Goal: Information Seeking & Learning: Learn about a topic

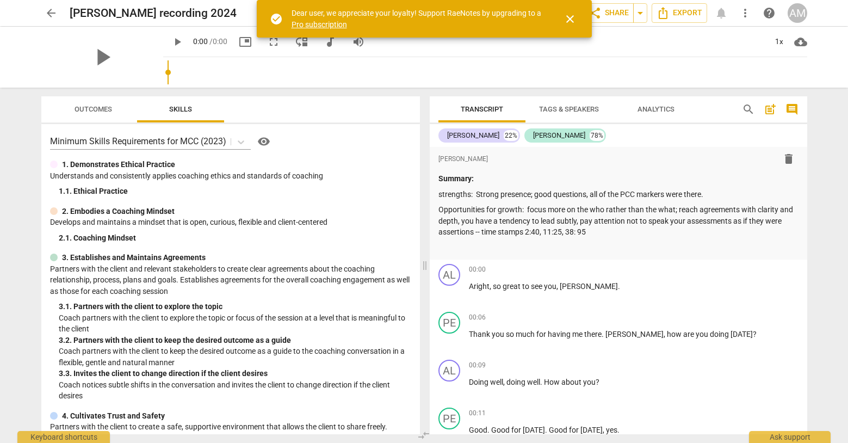
click at [568, 18] on span "close" at bounding box center [569, 19] width 13 height 13
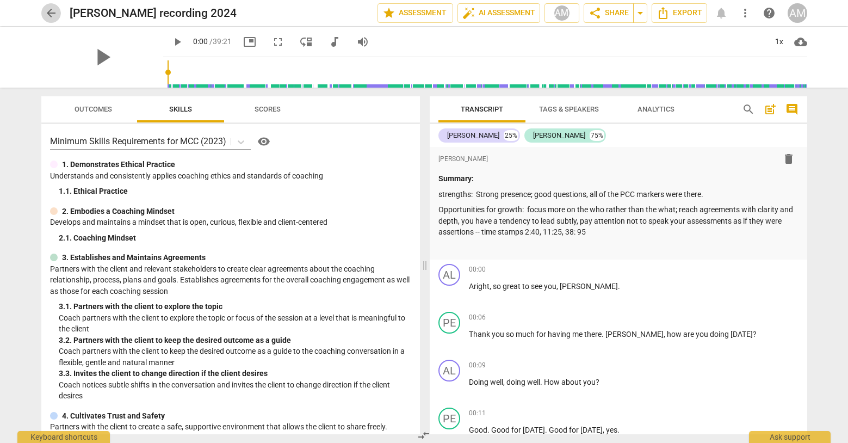
click at [47, 12] on span "arrow_back" at bounding box center [51, 13] width 13 height 13
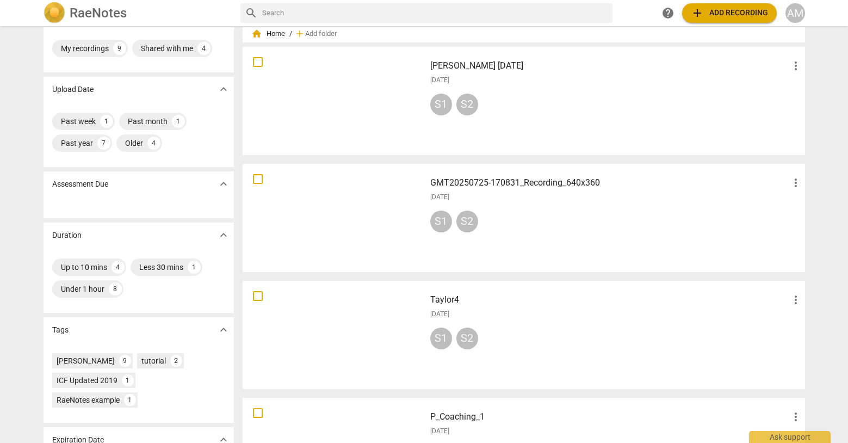
scroll to position [33, 0]
click at [583, 314] on div "[DATE]" at bounding box center [616, 312] width 372 height 9
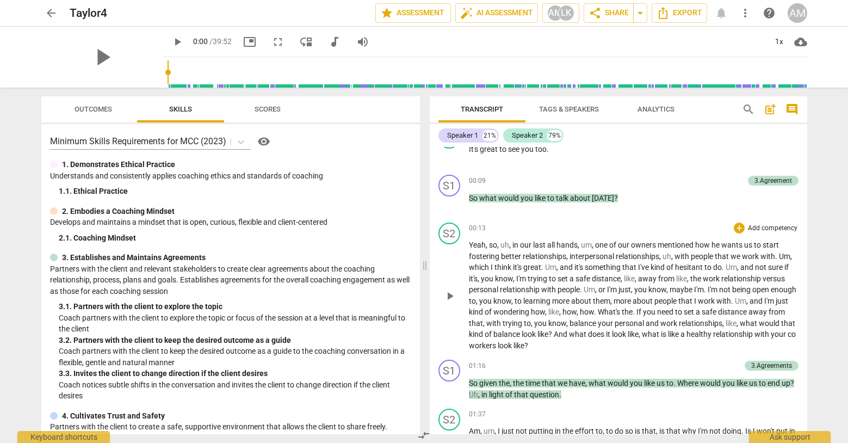
scroll to position [75, 0]
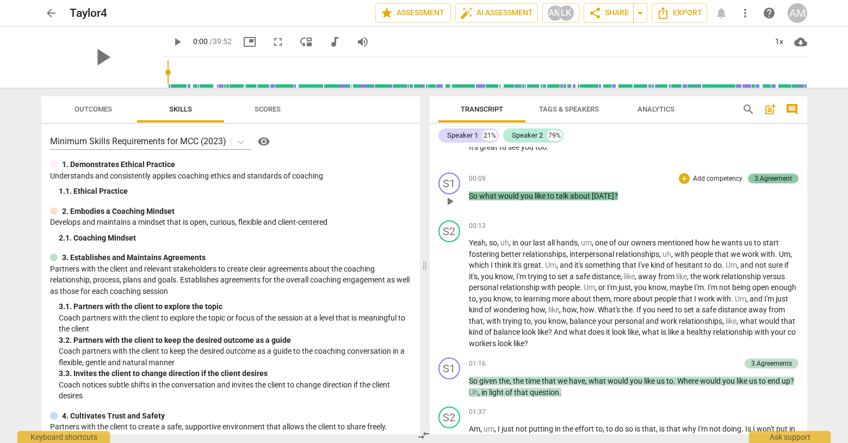
click at [779, 175] on div "3.Agreement" at bounding box center [773, 179] width 38 height 10
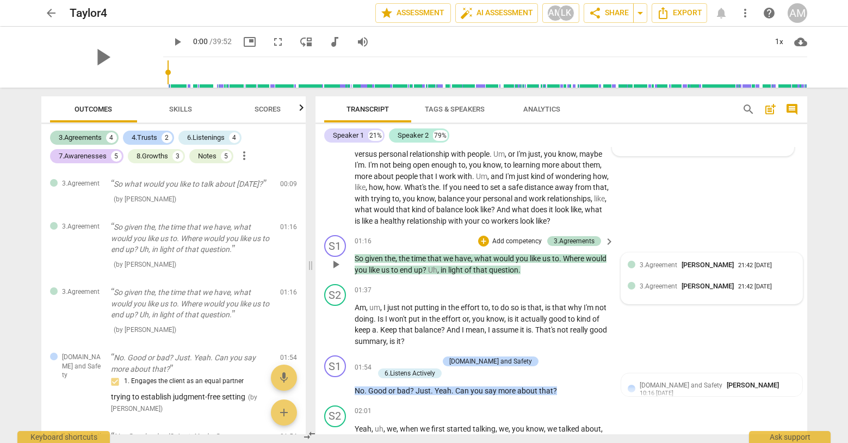
scroll to position [221, 0]
click at [687, 268] on span "[PERSON_NAME]" at bounding box center [708, 264] width 52 height 8
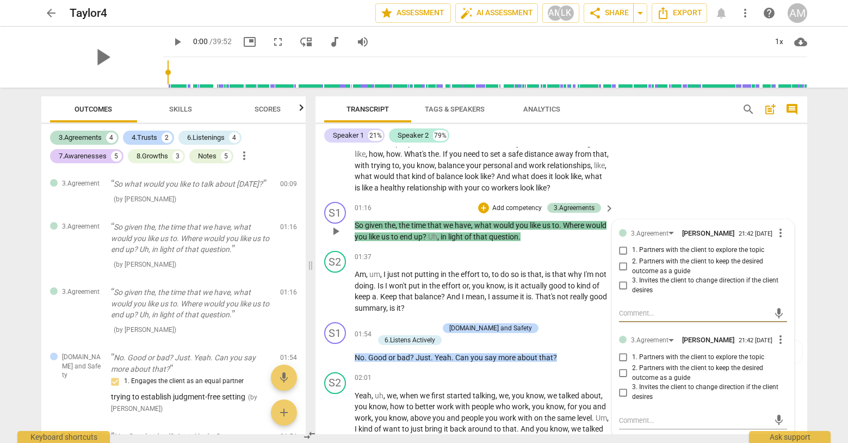
scroll to position [175, 0]
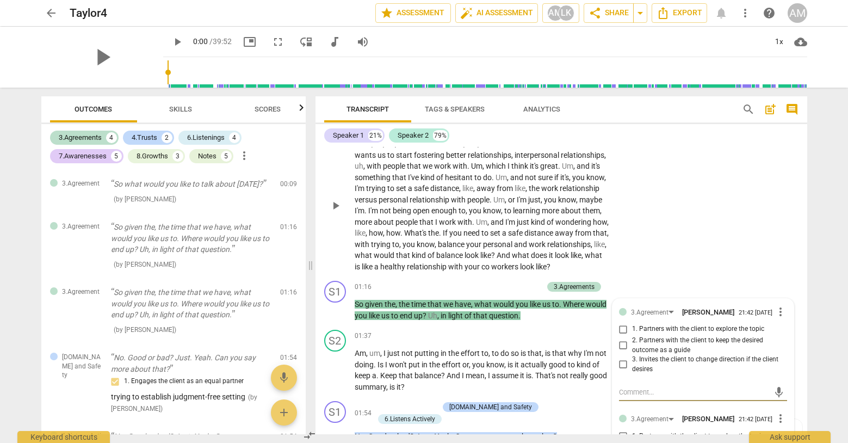
click at [715, 237] on div "S2 play_arrow pause 00:13 + Add competency keyboard_arrow_right Yeah , so , uh …" at bounding box center [561, 196] width 492 height 160
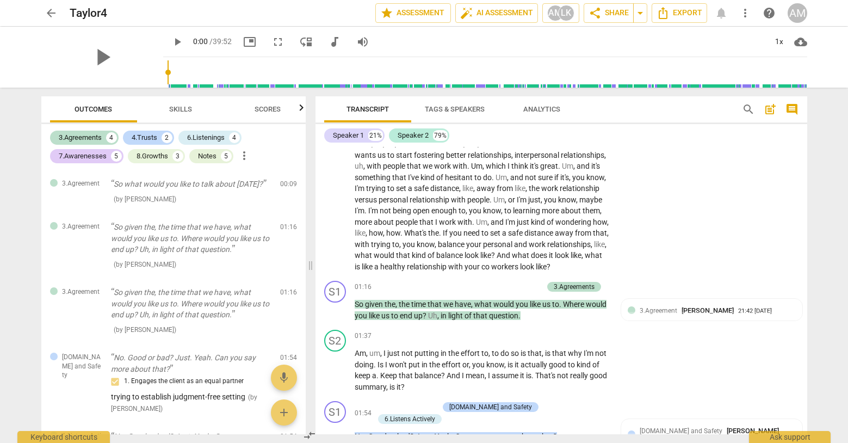
click at [273, 107] on span "Scores" at bounding box center [268, 109] width 26 height 8
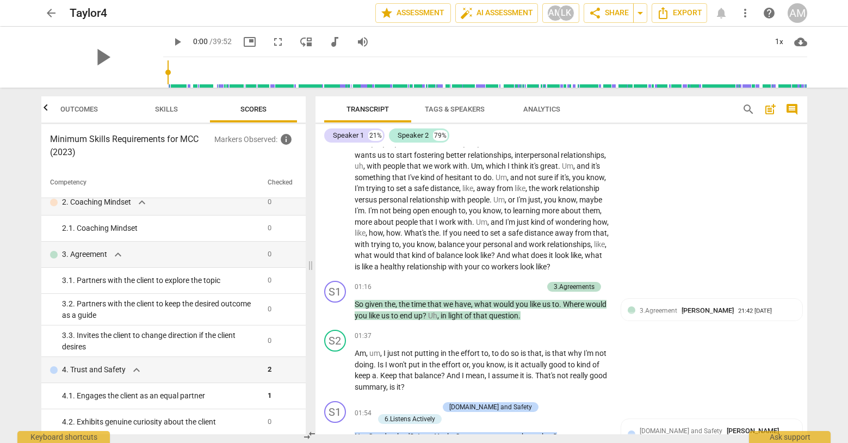
scroll to position [0, 0]
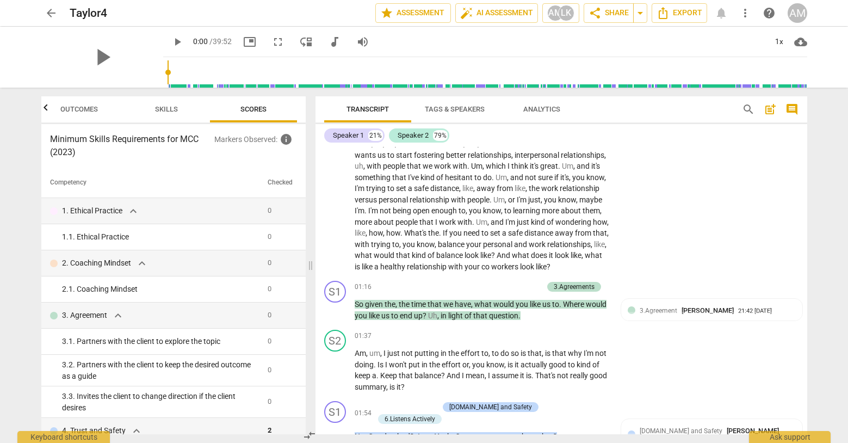
click at [162, 109] on span "Skills" at bounding box center [166, 109] width 23 height 8
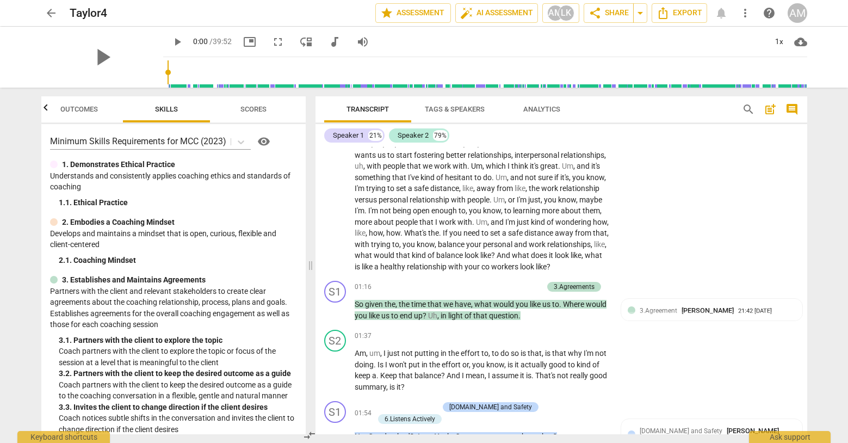
click at [73, 109] on span "Outcomes" at bounding box center [79, 109] width 38 height 8
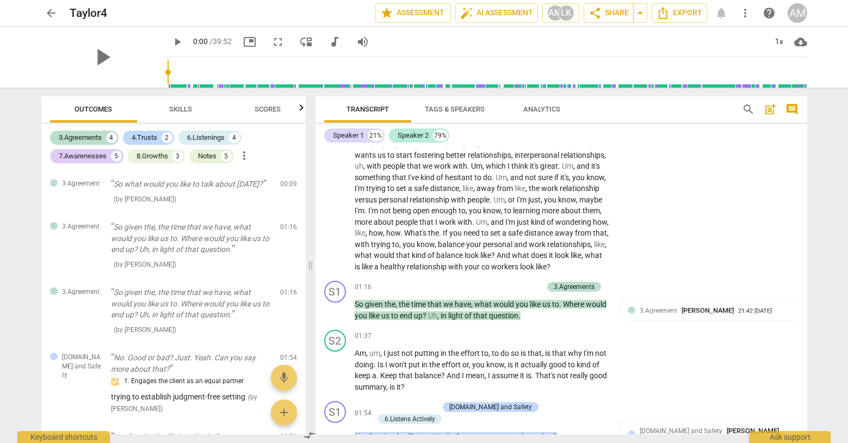
click at [245, 156] on span "more_vert" at bounding box center [244, 155] width 13 height 13
click at [260, 205] on div at bounding box center [424, 221] width 848 height 443
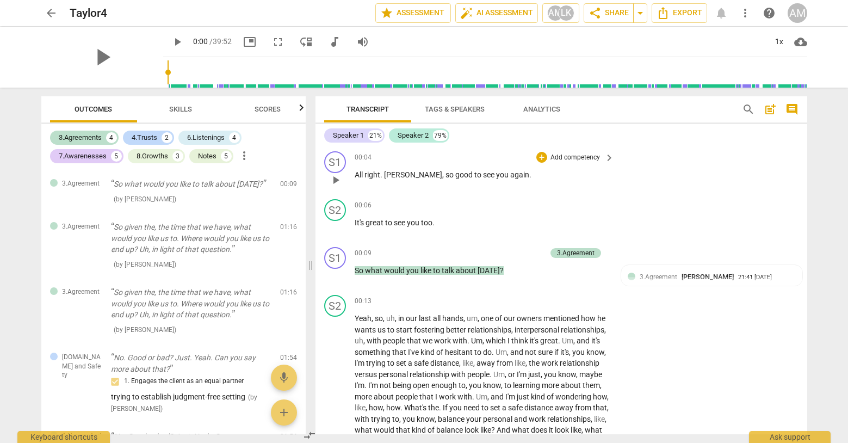
click at [711, 154] on div "S1 play_arrow pause 00:04 + Add competency keyboard_arrow_right All right . [PE…" at bounding box center [561, 171] width 492 height 48
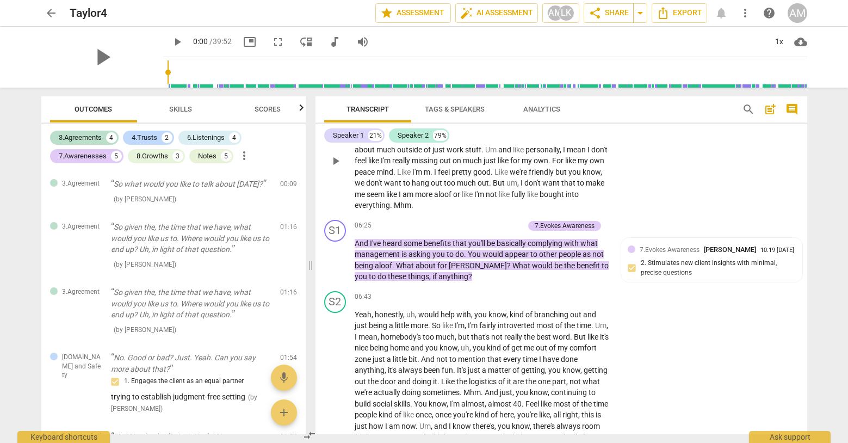
click at [669, 215] on div "S2 play_arrow pause 05:38 + Add competency keyboard_arrow_right Yeah . And you …" at bounding box center [561, 151] width 492 height 127
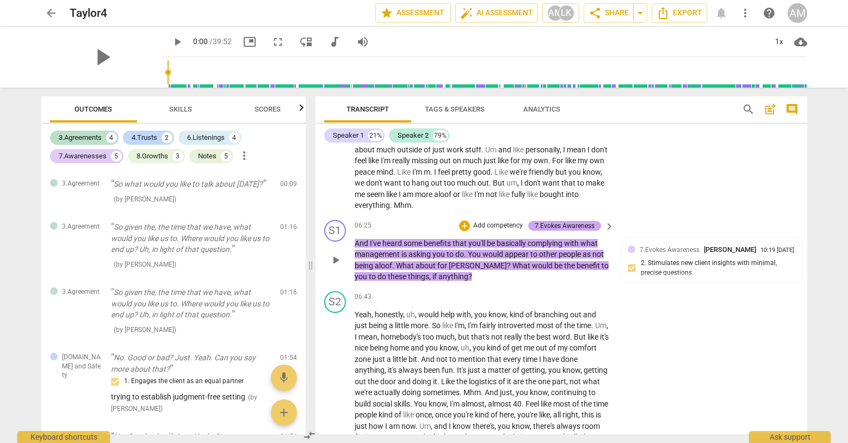
click at [583, 231] on div "7.Evokes Awareness" at bounding box center [565, 226] width 60 height 10
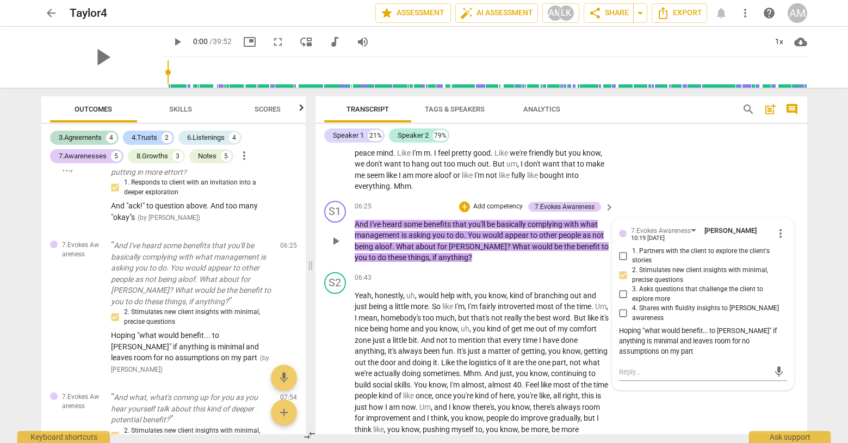
scroll to position [1516, 0]
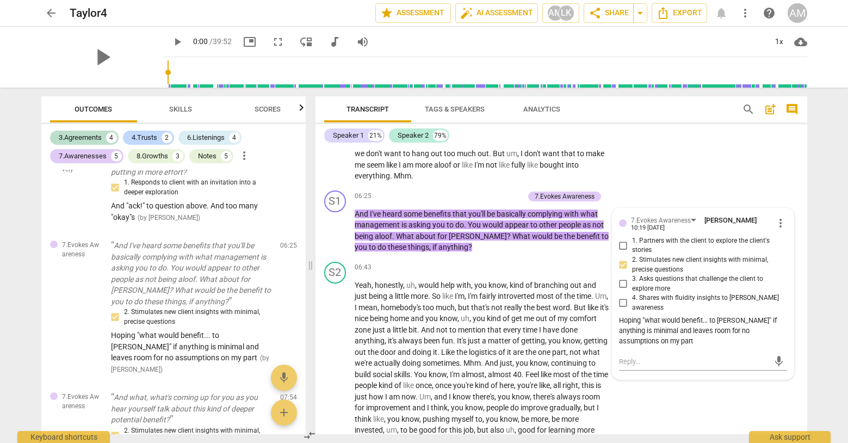
click at [744, 183] on div "S2 play_arrow pause 05:38 + Add competency keyboard_arrow_right Yeah . And you …" at bounding box center [561, 122] width 492 height 127
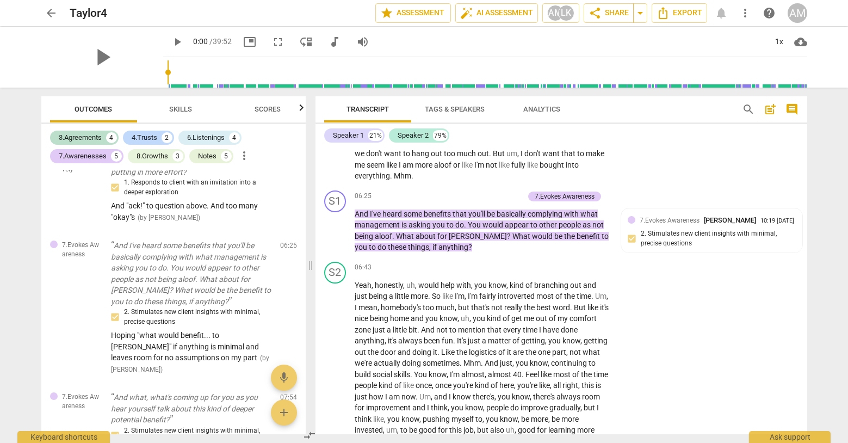
click at [51, 13] on span "arrow_back" at bounding box center [51, 13] width 13 height 13
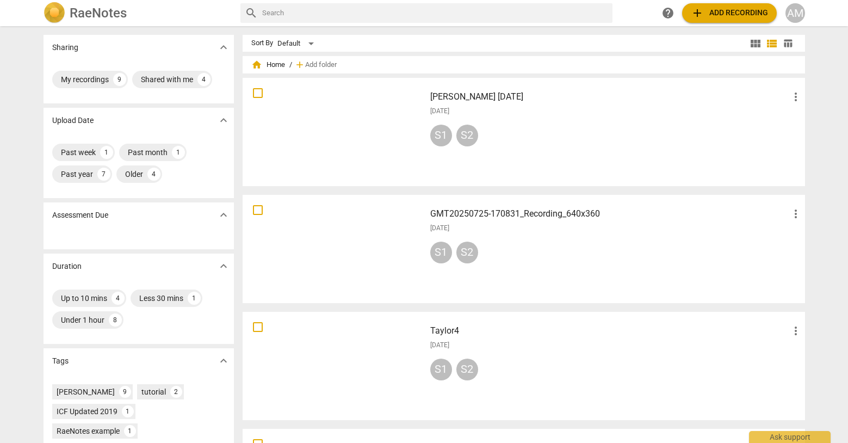
click at [552, 232] on div "GMT20250725-170831_Recording_640x360 more_vert [DATE] S1 S2" at bounding box center [616, 249] width 389 height 101
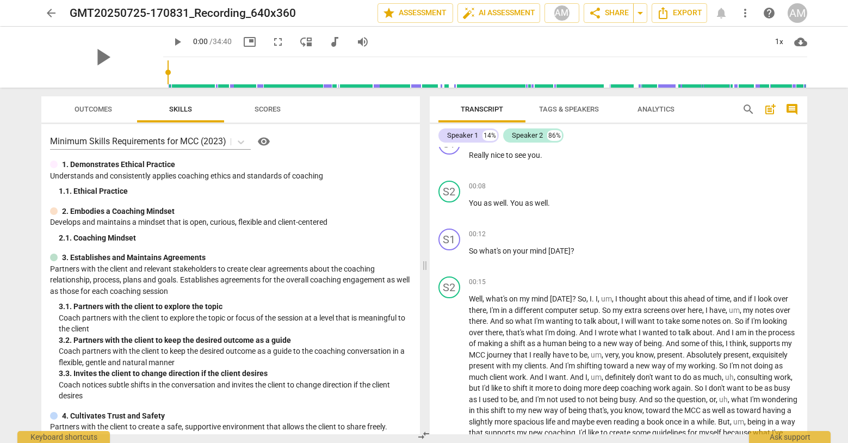
scroll to position [268, 0]
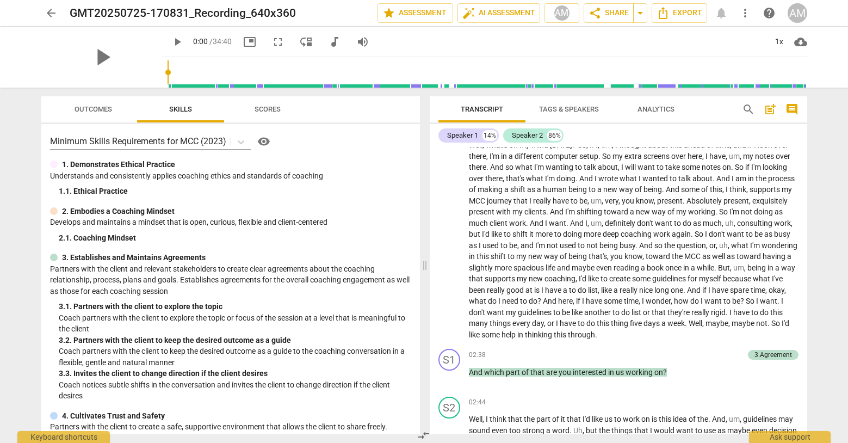
click at [46, 10] on span "arrow_back" at bounding box center [51, 13] width 13 height 13
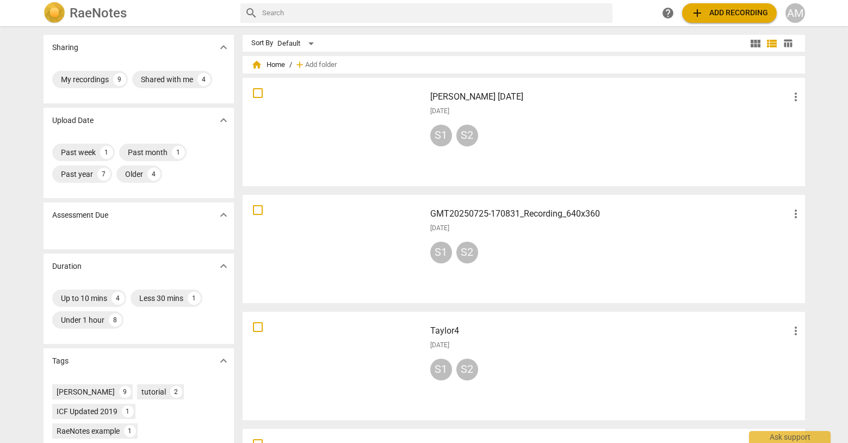
click at [547, 351] on div "Taylor4 more_vert [DATE] S1 S2" at bounding box center [616, 365] width 389 height 101
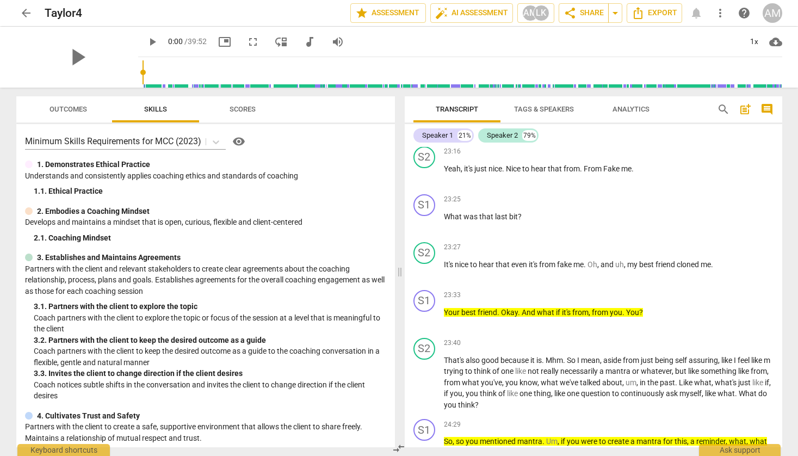
scroll to position [4995, 0]
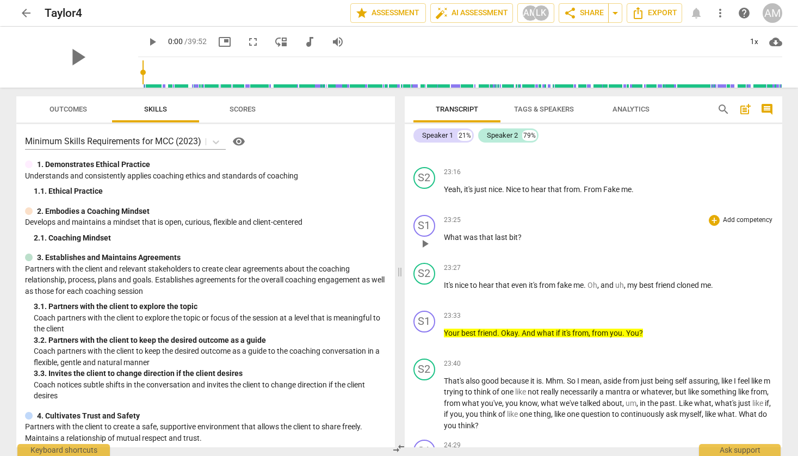
click at [630, 252] on div "23:25 + Add competency keyboard_arrow_right What was that last bit ?" at bounding box center [609, 234] width 330 height 39
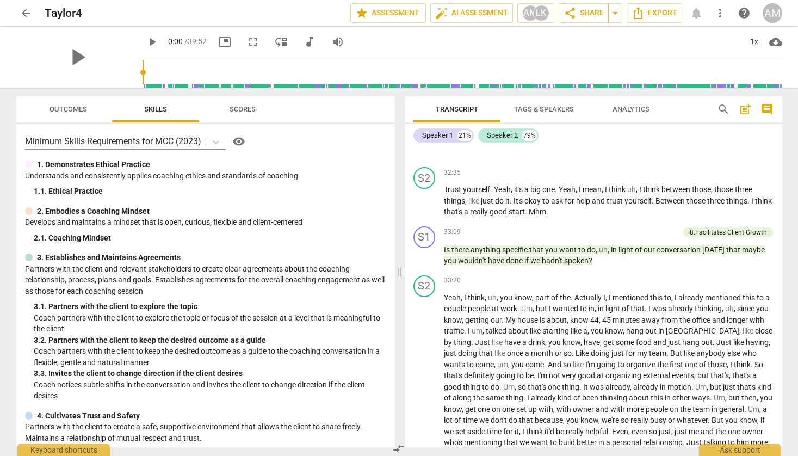
scroll to position [6913, 0]
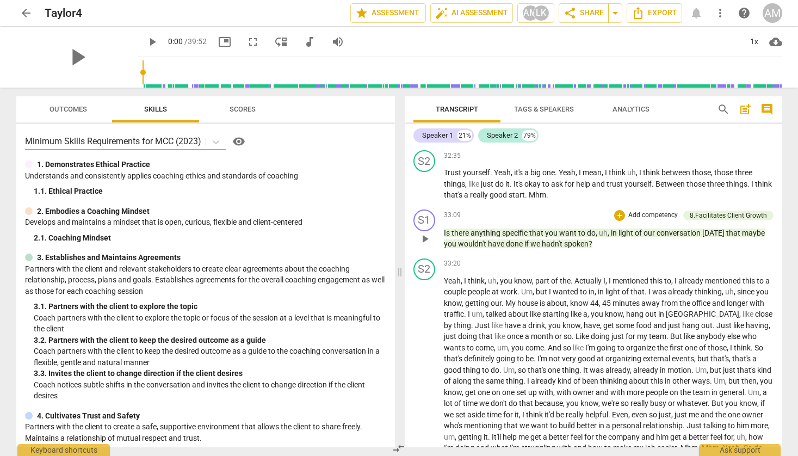
click at [627, 250] on p "Is there anything specific that you want to do , uh , in light of our conversat…" at bounding box center [609, 238] width 330 height 22
click at [83, 106] on span "Outcomes" at bounding box center [68, 109] width 38 height 8
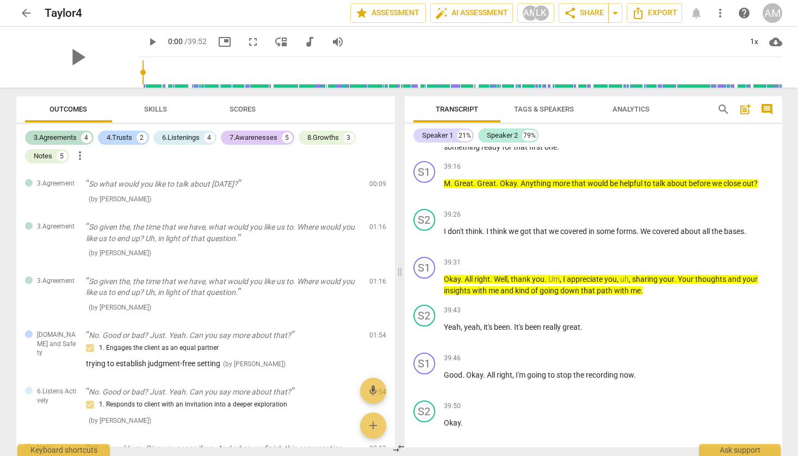
scroll to position [8363, 0]
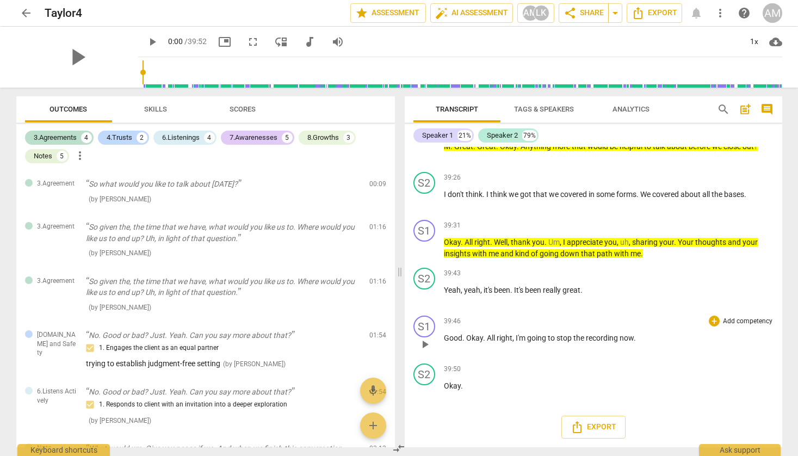
click at [626, 327] on div "39:46 + Add competency keyboard_arrow_right Good . Okay . All right , I'm going…" at bounding box center [609, 334] width 330 height 39
click at [64, 108] on span "Outcomes" at bounding box center [68, 109] width 38 height 8
click at [149, 107] on span "Skills" at bounding box center [155, 109] width 23 height 8
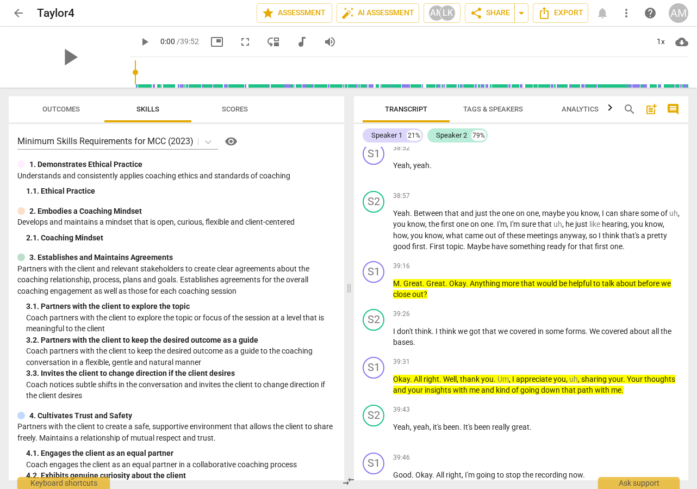
scroll to position [8788, 0]
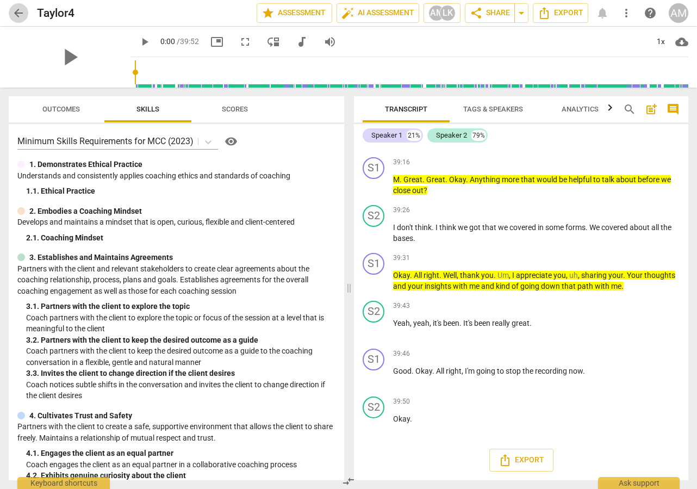
click at [18, 12] on span "arrow_back" at bounding box center [18, 13] width 13 height 13
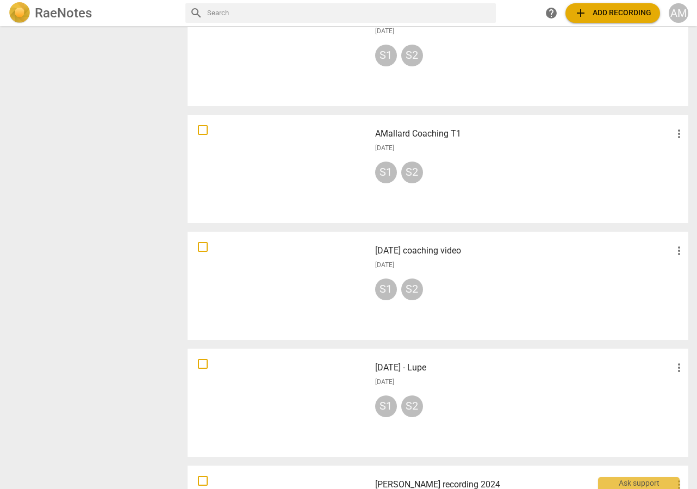
scroll to position [543, 0]
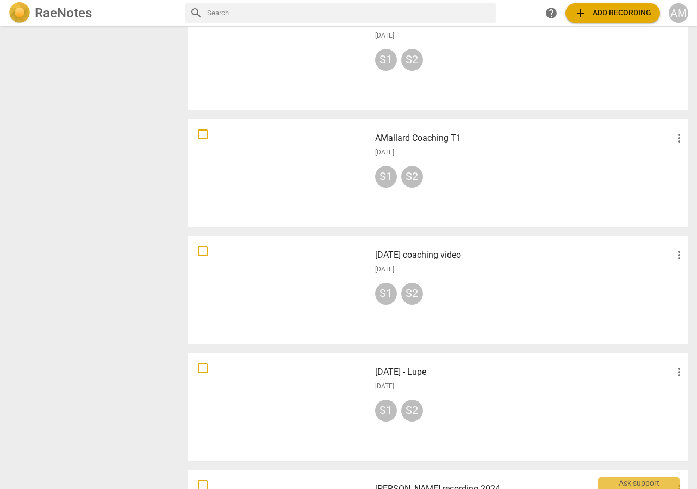
click at [496, 145] on div "AMallard Coaching T1 more_vert [DATE] S1 S2" at bounding box center [531, 173] width 329 height 101
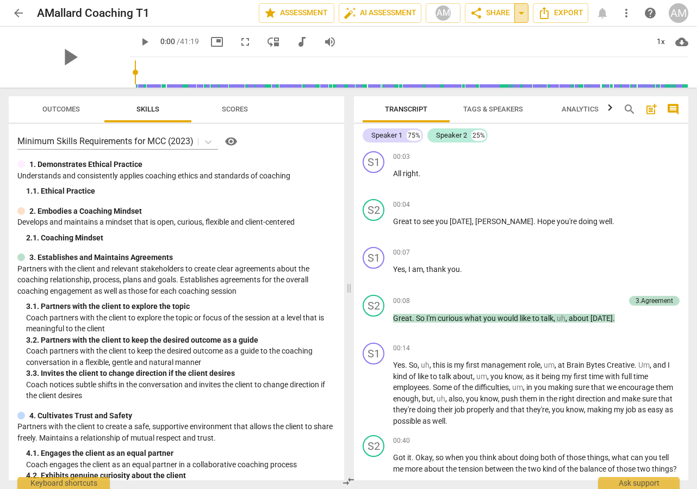
click at [519, 9] on span "arrow_drop_down" at bounding box center [521, 13] width 13 height 13
click at [491, 14] on span "share Share" at bounding box center [490, 13] width 40 height 13
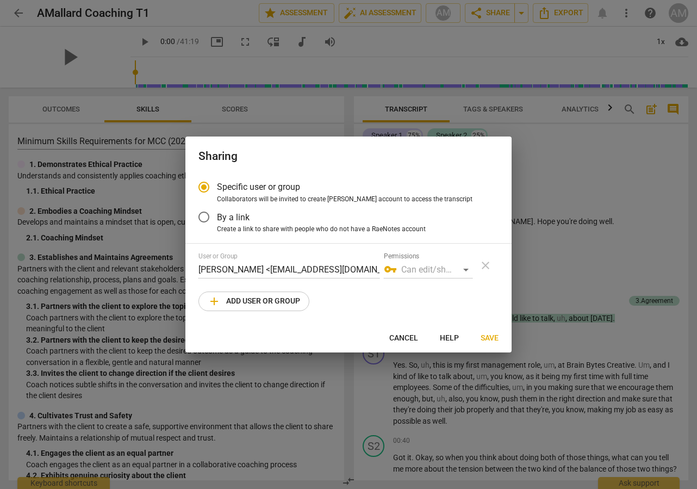
click at [554, 36] on div at bounding box center [348, 244] width 697 height 489
radio input "false"
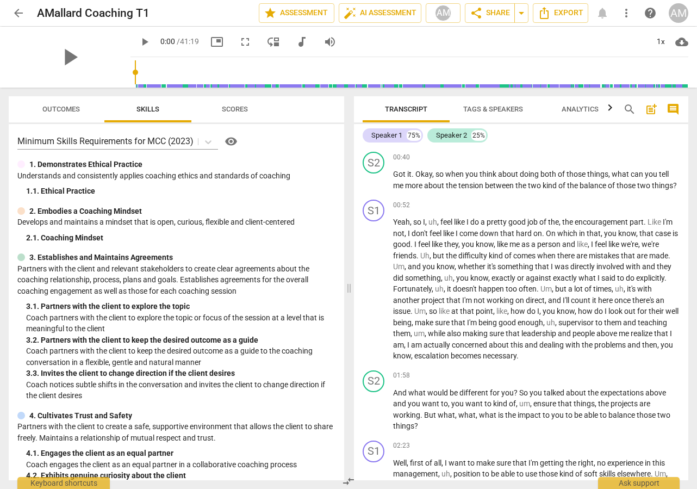
scroll to position [282, 0]
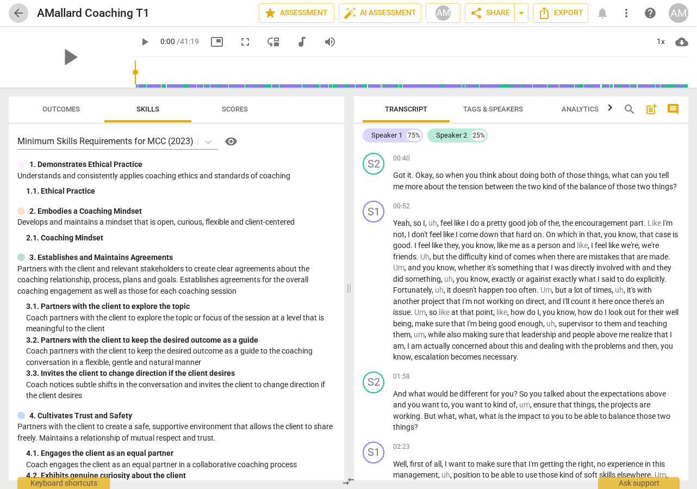
click at [15, 12] on span "arrow_back" at bounding box center [18, 13] width 13 height 13
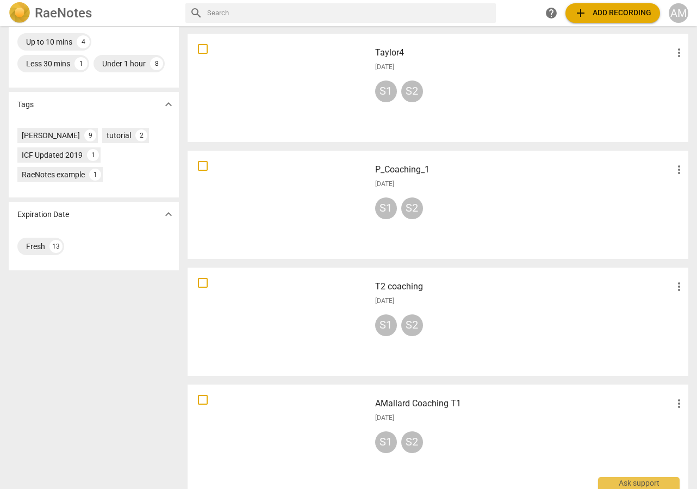
scroll to position [281, 0]
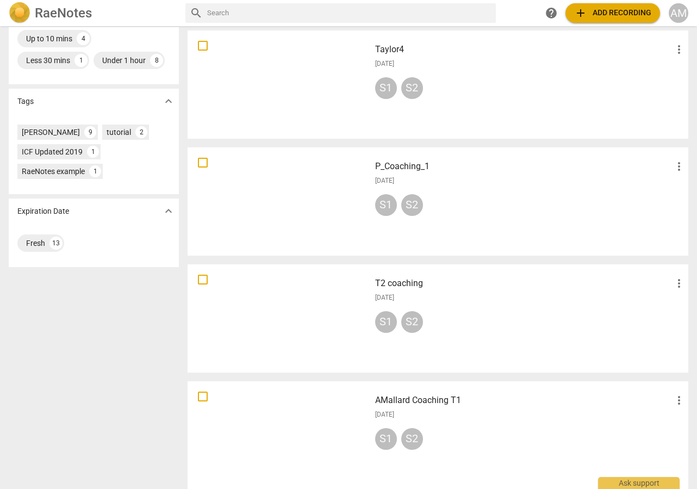
click at [241, 299] on div at bounding box center [278, 318] width 175 height 101
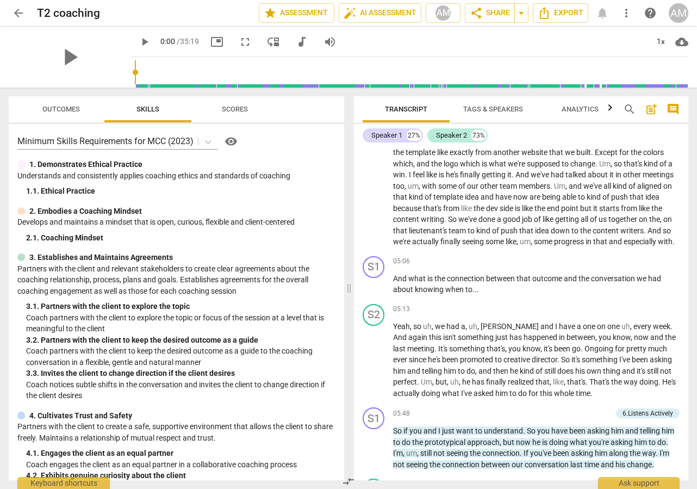
scroll to position [914, 0]
